Goal: Navigation & Orientation: Find specific page/section

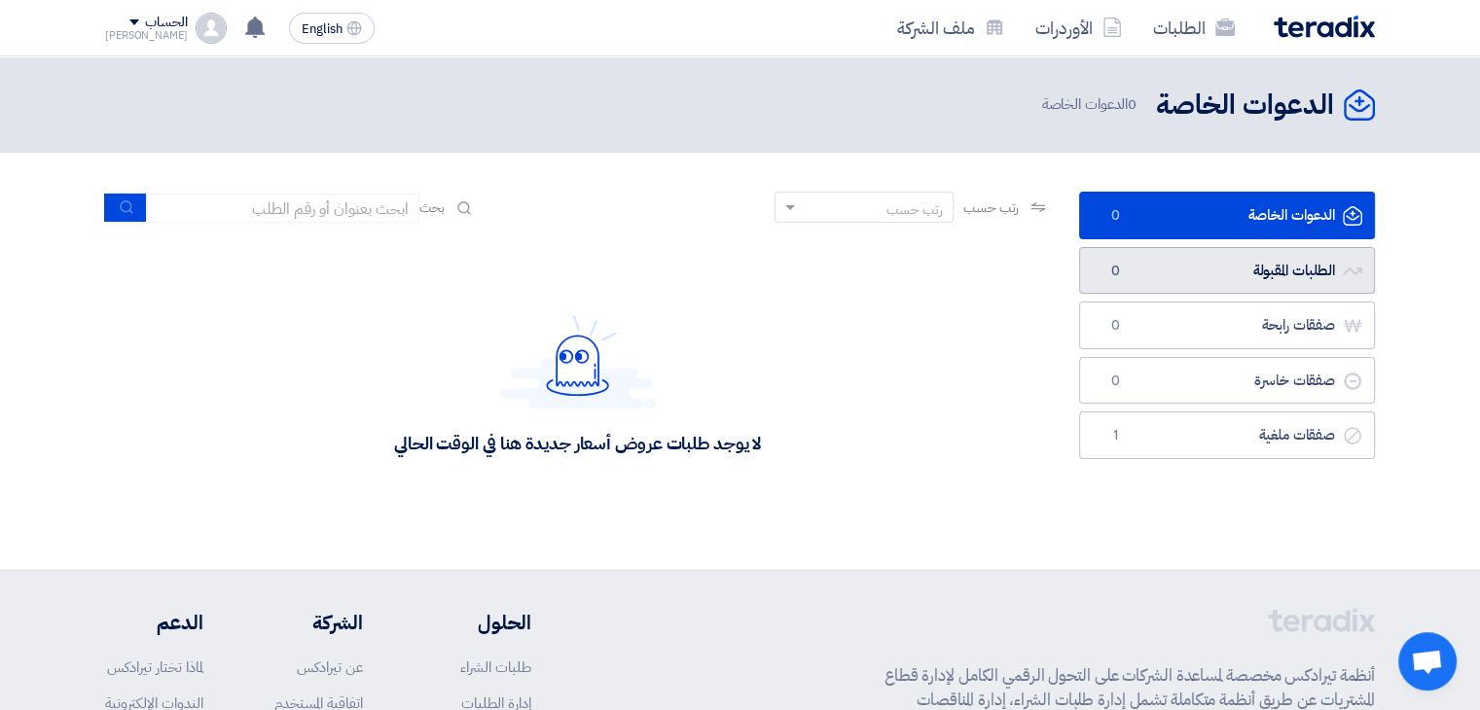
click at [1195, 283] on link "الطلبات المقبولة الطلبات المقبولة 0" at bounding box center [1227, 271] width 296 height 48
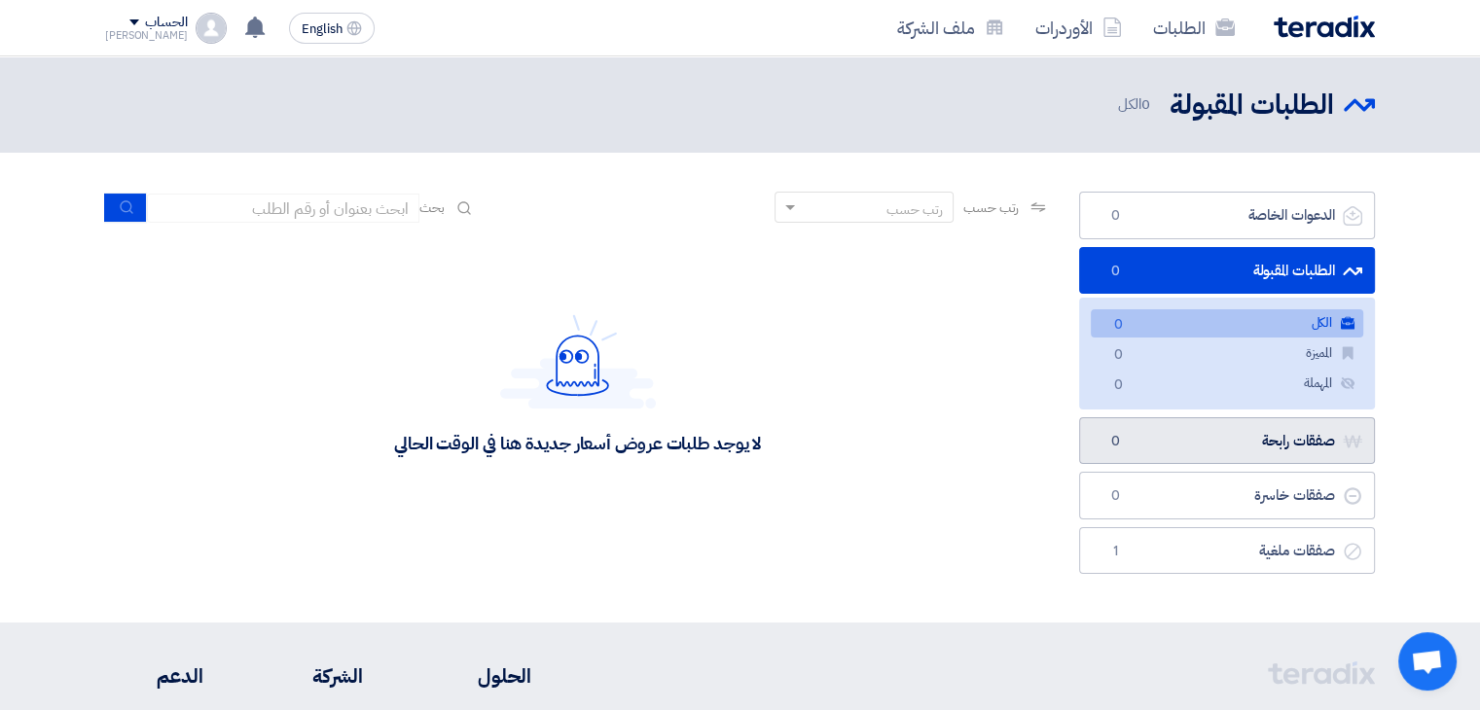
click at [1237, 442] on link "صفقات رابحة صفقات رابحة 0" at bounding box center [1227, 441] width 296 height 48
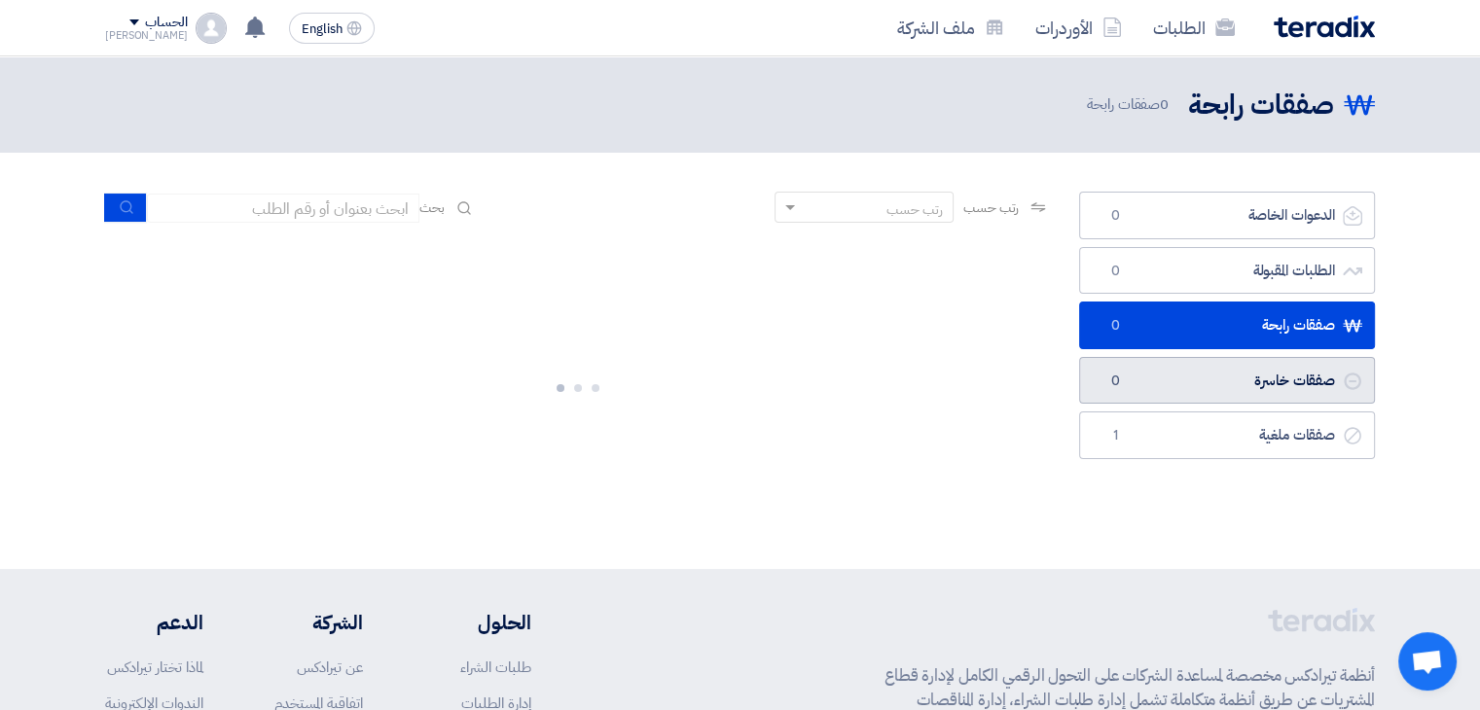
click at [1202, 377] on link "صفقات خاسرة صفقات خاسرة 0" at bounding box center [1227, 381] width 296 height 48
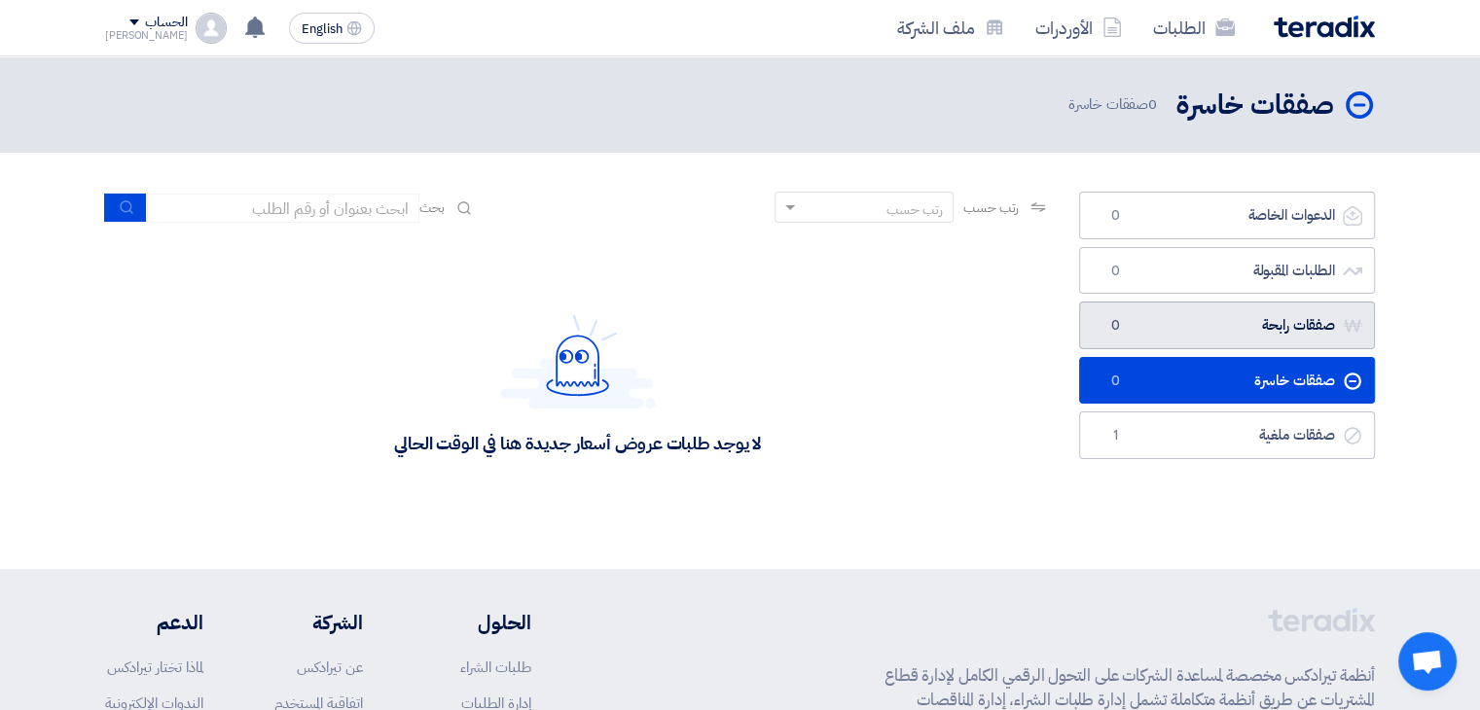
click at [1231, 332] on link "صفقات رابحة صفقات رابحة 0" at bounding box center [1227, 326] width 296 height 48
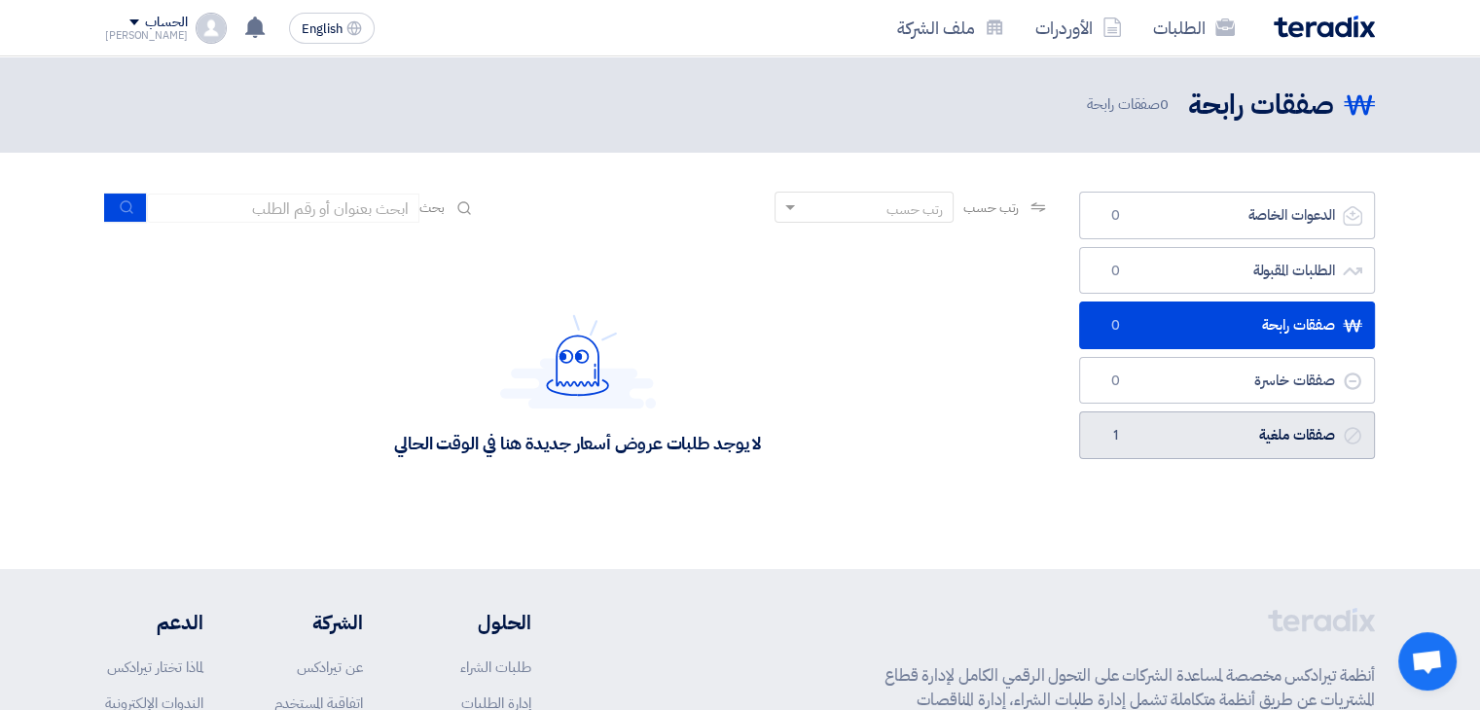
click at [1168, 427] on link "صفقات ملغية صفقات ملغية 1" at bounding box center [1227, 436] width 296 height 48
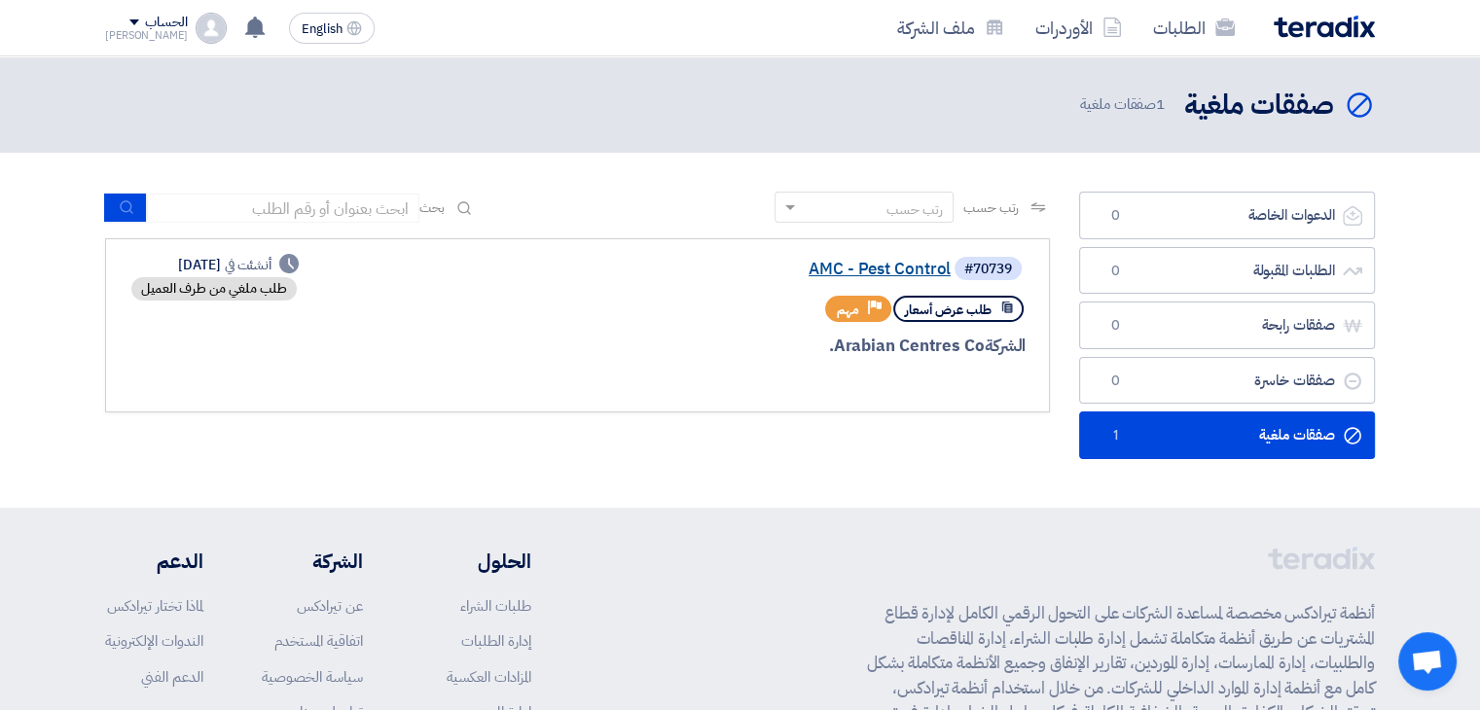
click at [827, 265] on link "AMC - Pest Control" at bounding box center [755, 270] width 389 height 18
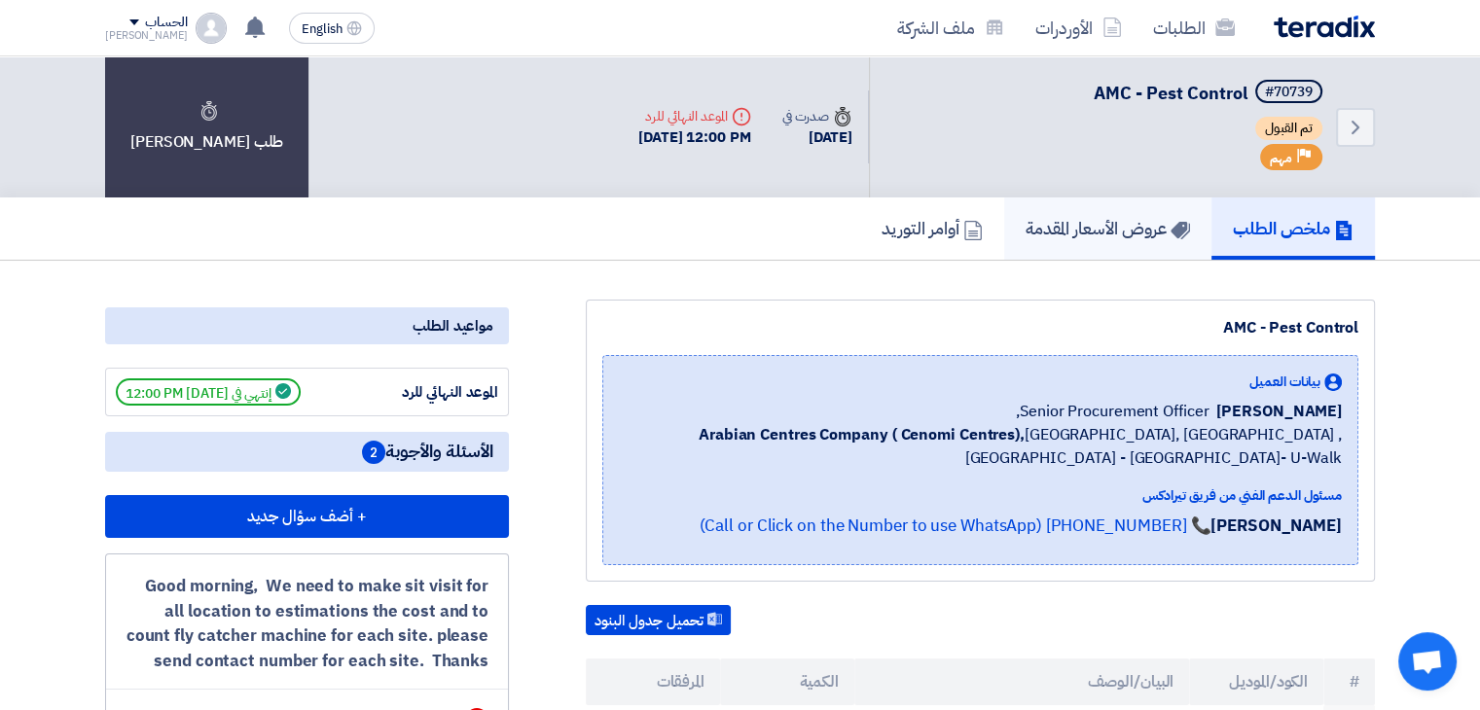
click at [1099, 230] on h5 "عروض الأسعار المقدمة" at bounding box center [1107, 228] width 164 height 22
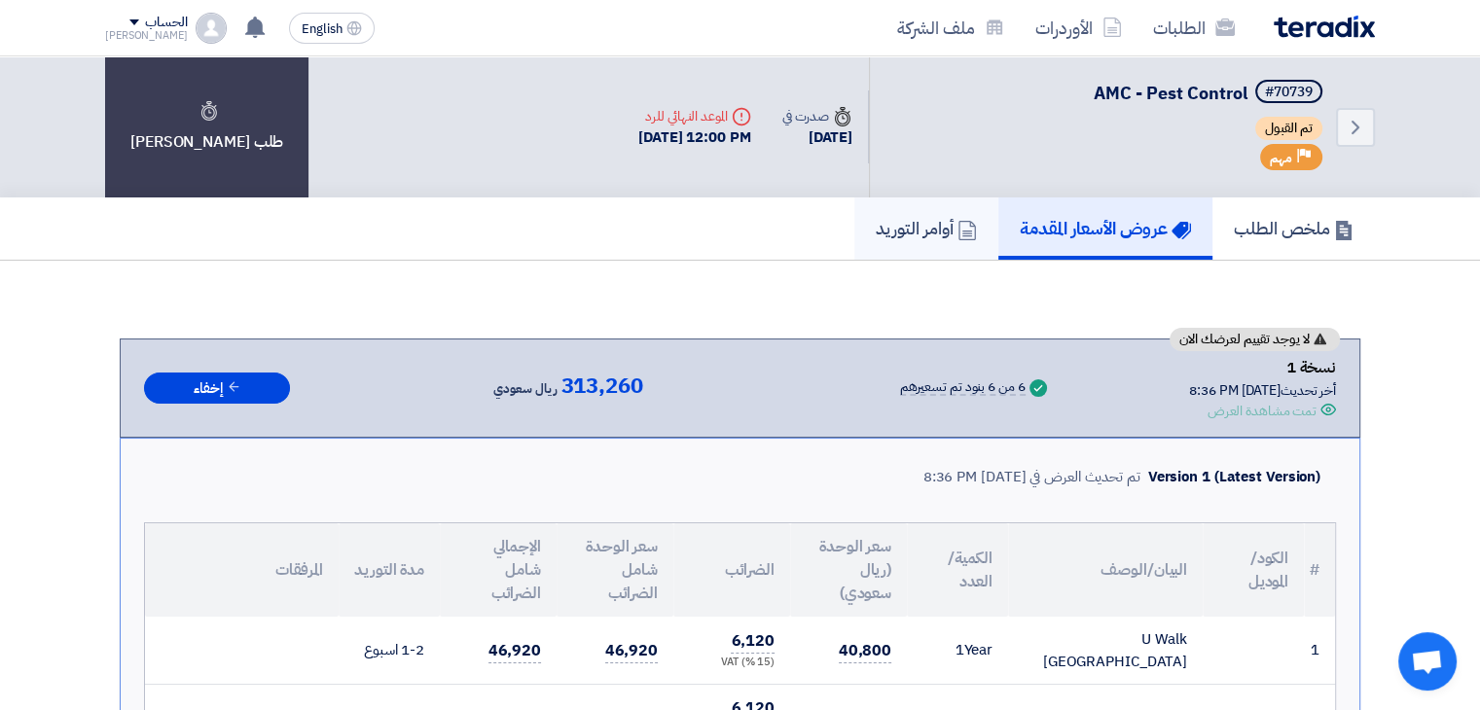
click at [929, 228] on h5 "أوامر التوريد" at bounding box center [926, 228] width 101 height 22
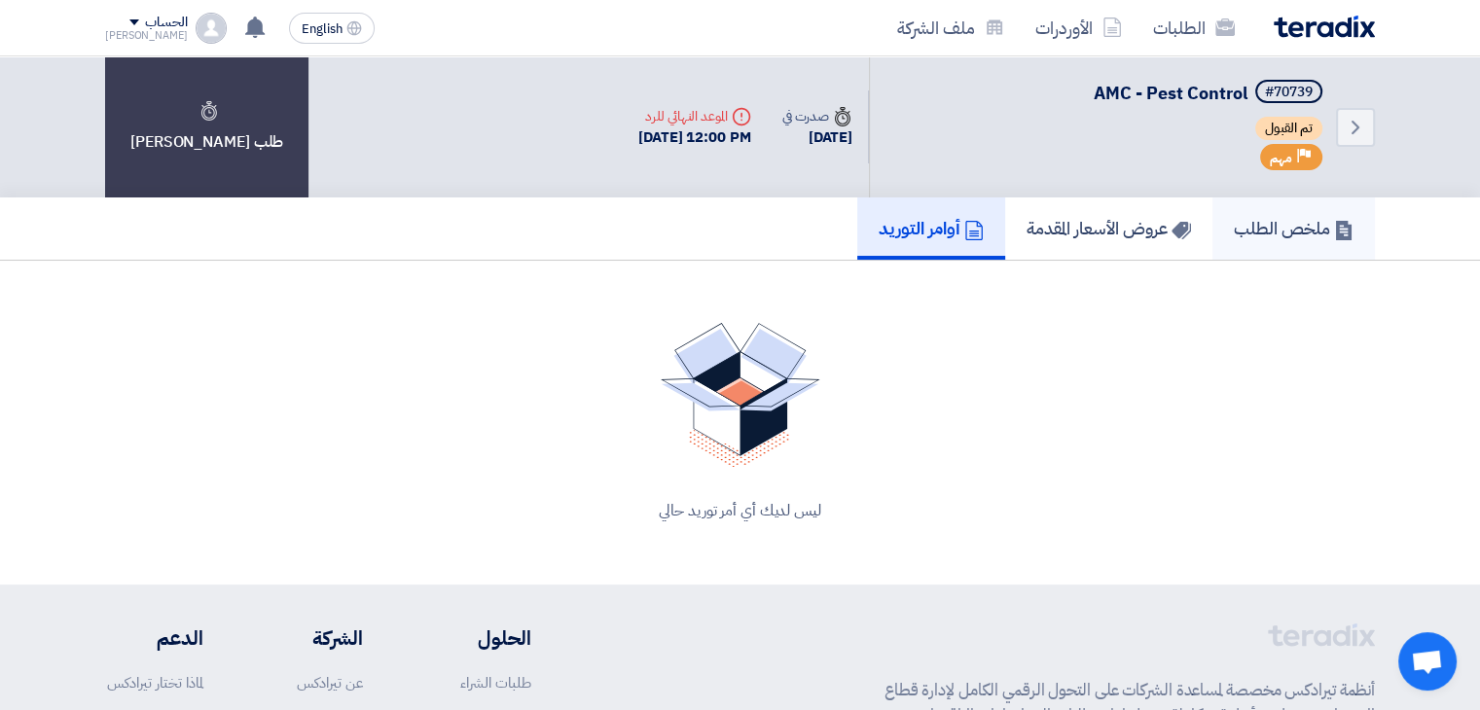
click at [1284, 227] on h5 "ملخص الطلب" at bounding box center [1294, 228] width 120 height 22
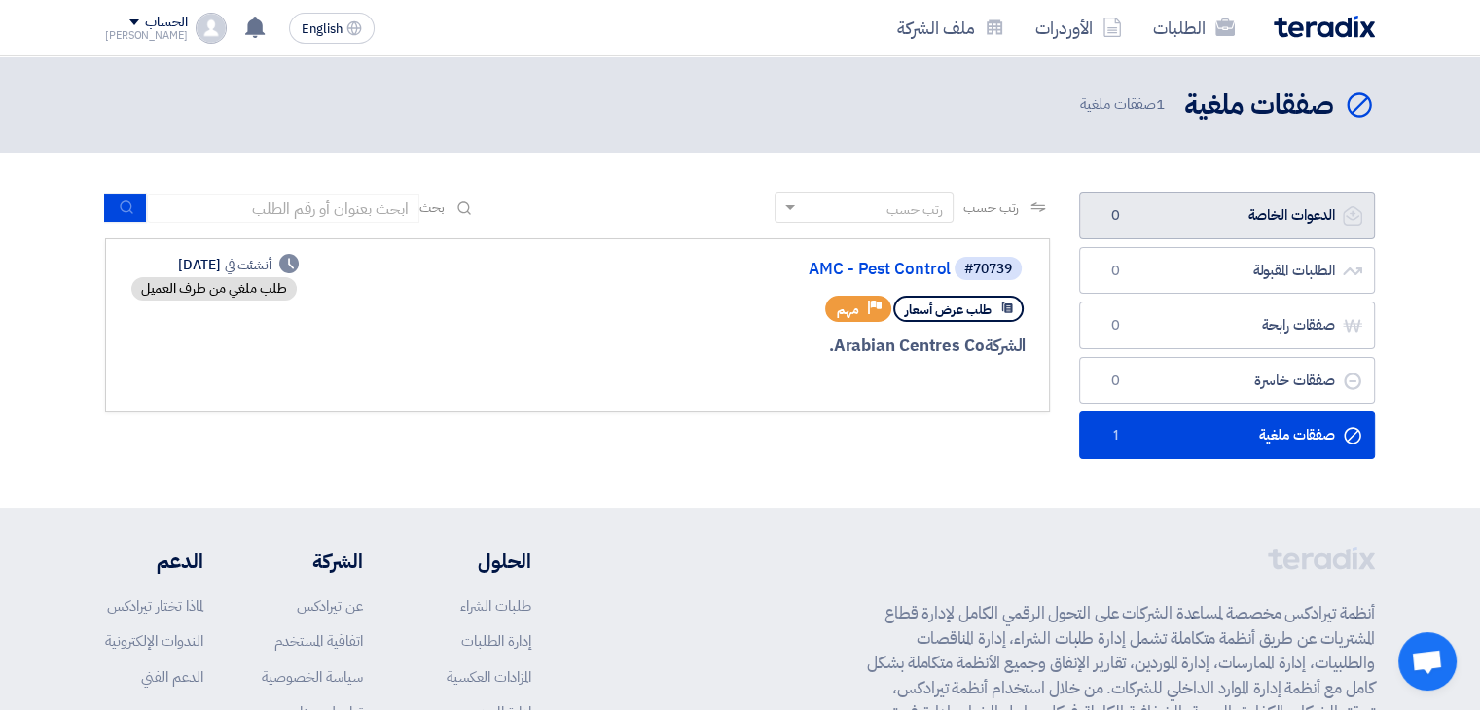
click at [1177, 219] on link "الدعوات الخاصة الدعوات الخاصة 0" at bounding box center [1227, 216] width 296 height 48
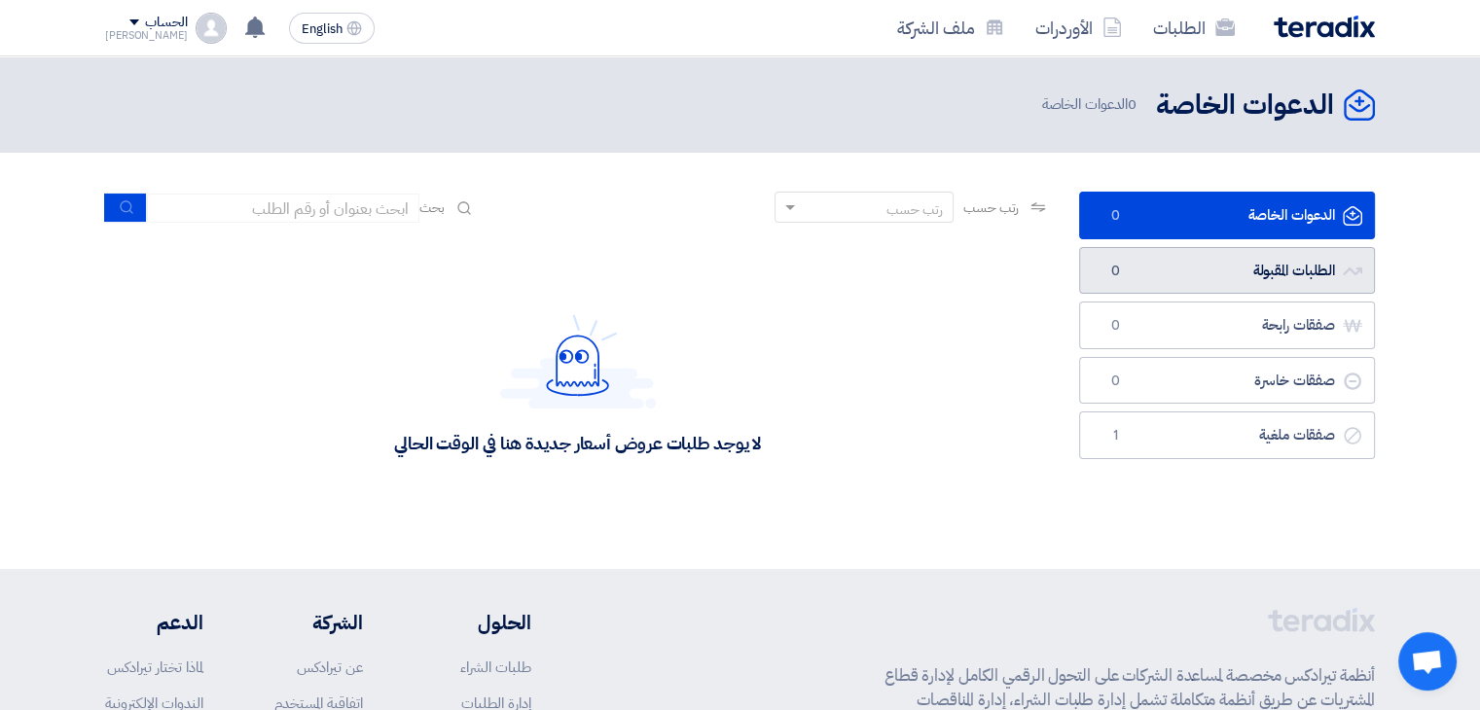
click at [1176, 269] on link "الطلبات المقبولة الطلبات المقبولة 0" at bounding box center [1227, 271] width 296 height 48
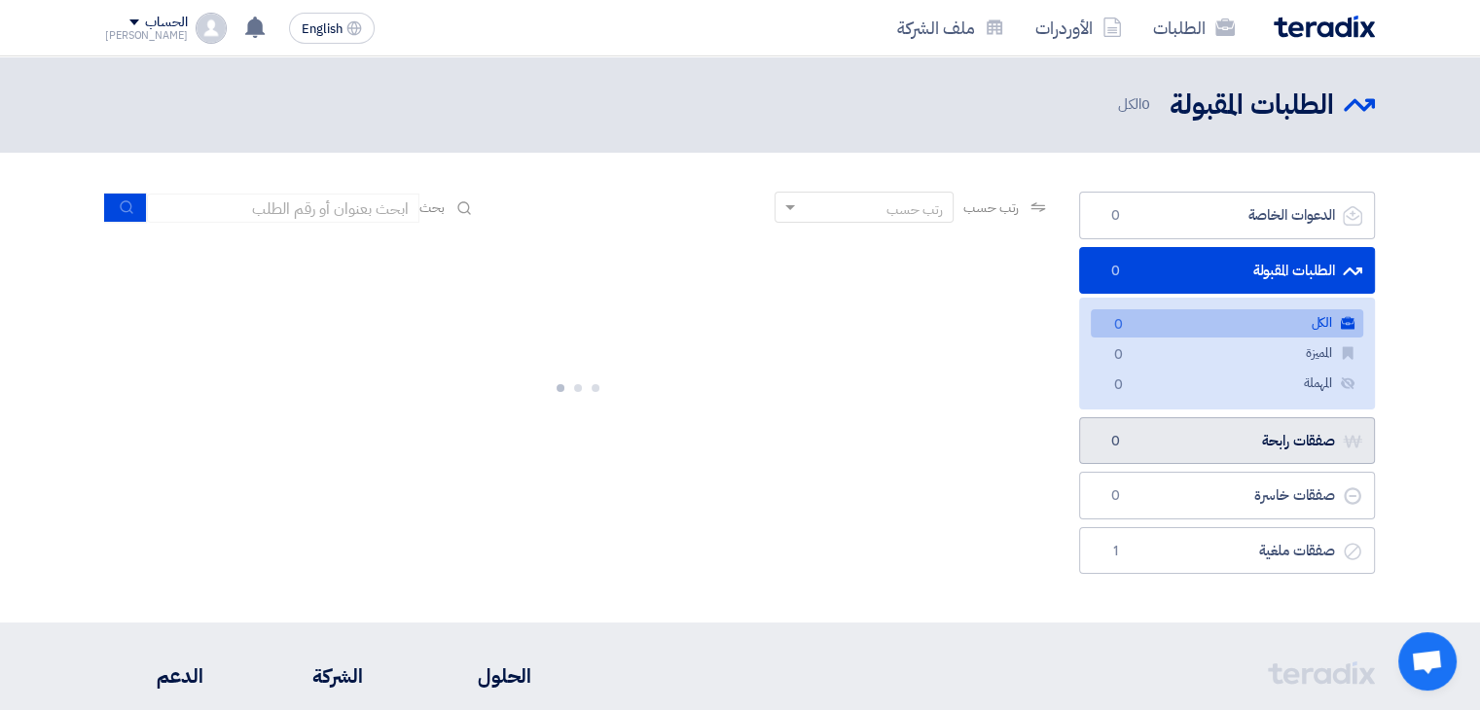
click at [1197, 436] on link "صفقات رابحة صفقات رابحة 0" at bounding box center [1227, 441] width 296 height 48
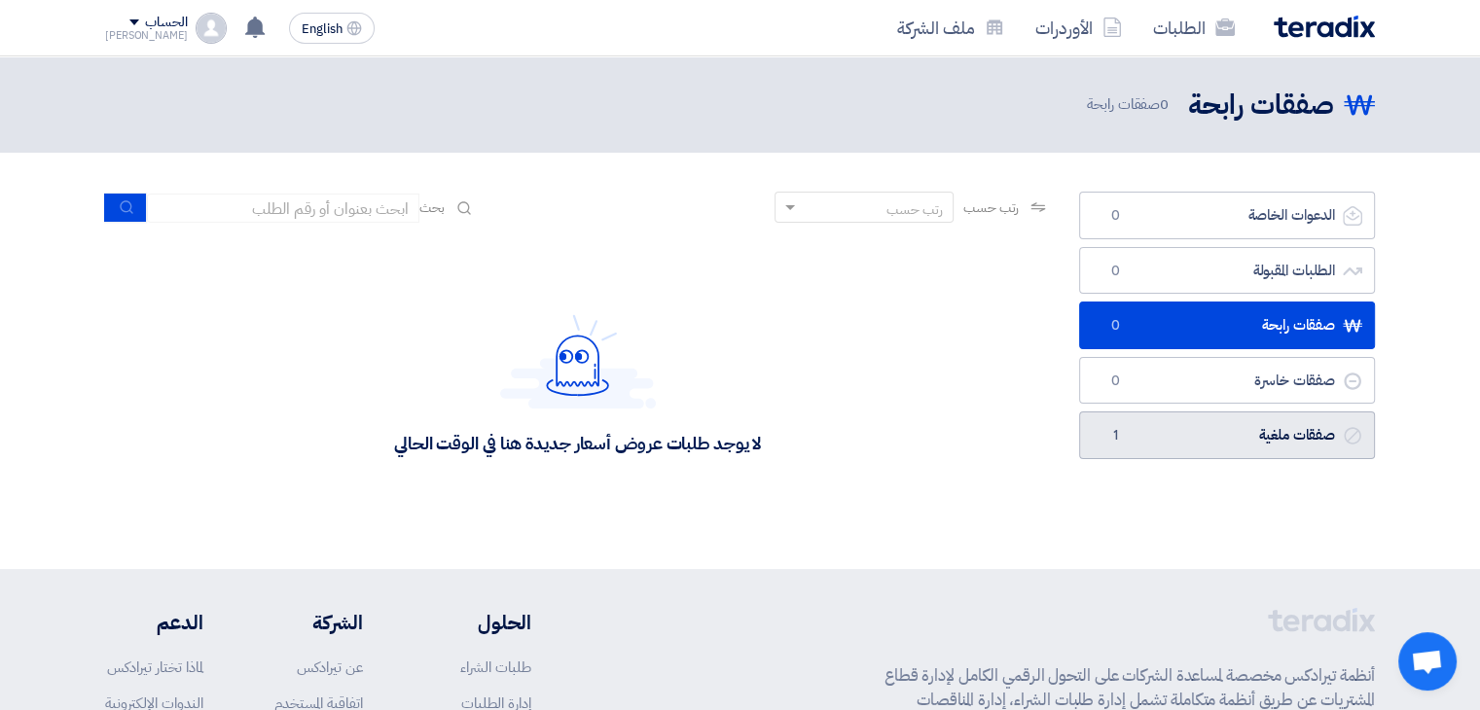
click at [1184, 421] on link "صفقات ملغية صفقات ملغية 1" at bounding box center [1227, 436] width 296 height 48
